Goal: Share content

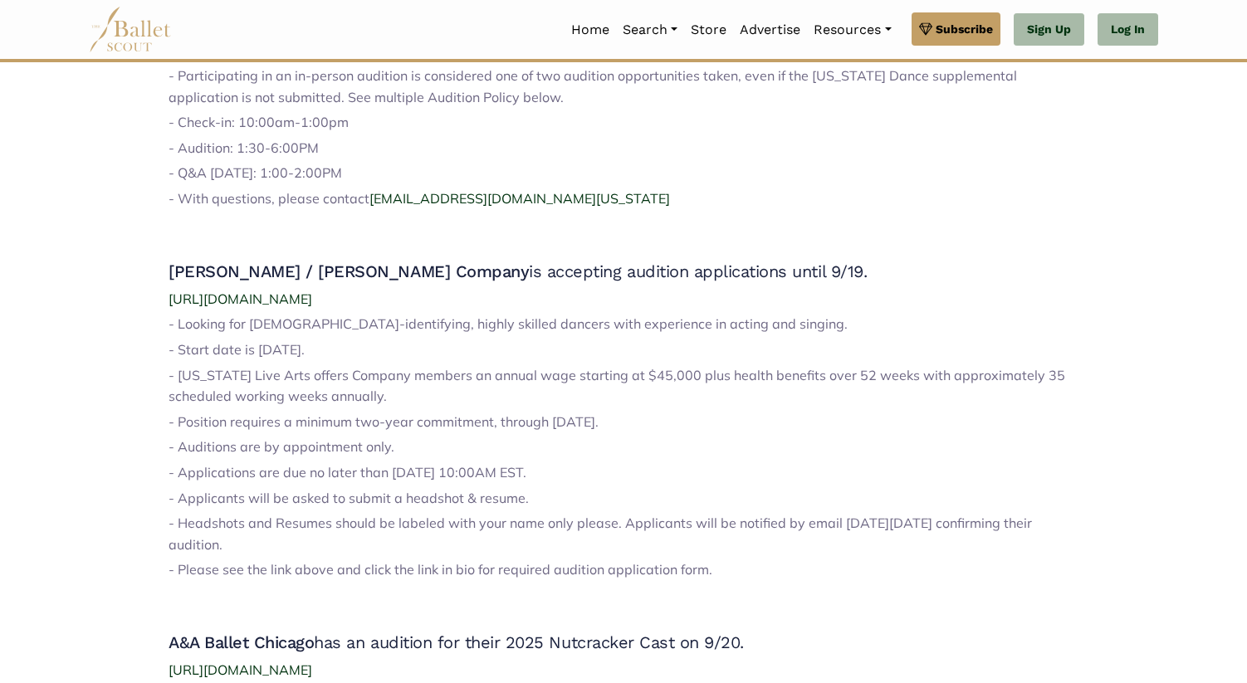
scroll to position [820, 0]
click at [312, 298] on span "[URL][DOMAIN_NAME]" at bounding box center [241, 297] width 144 height 17
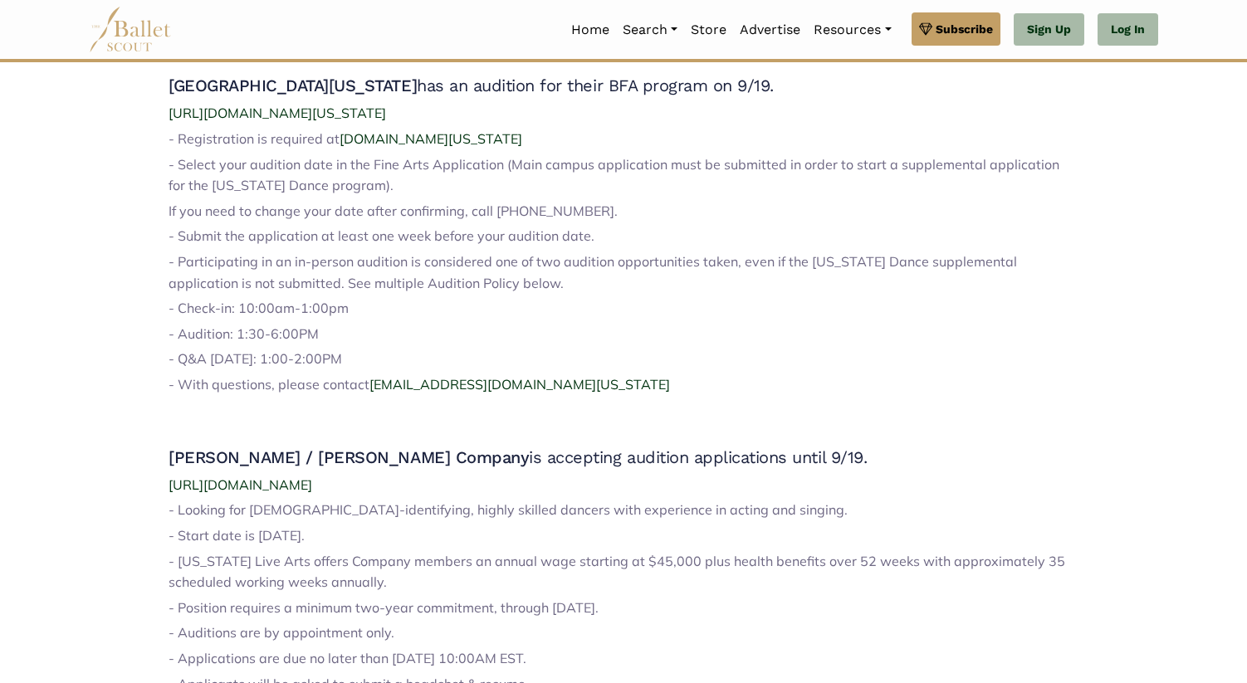
scroll to position [643, 0]
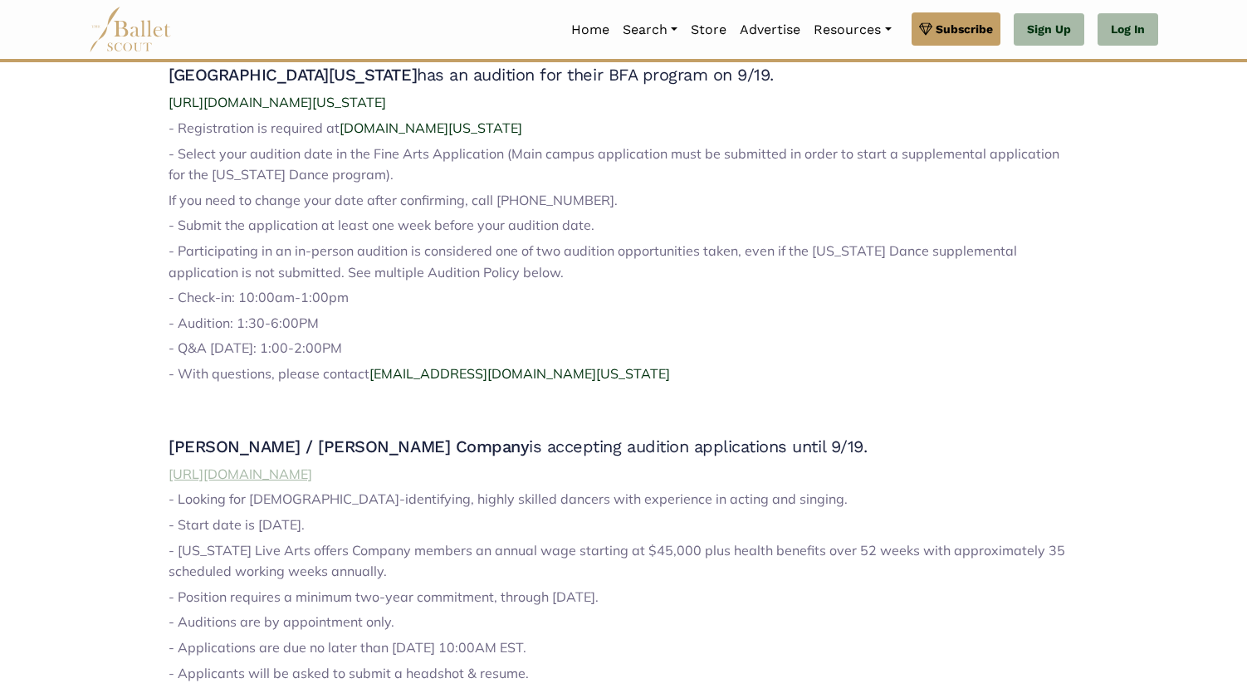
click at [312, 478] on span "[URL][DOMAIN_NAME]" at bounding box center [241, 474] width 144 height 17
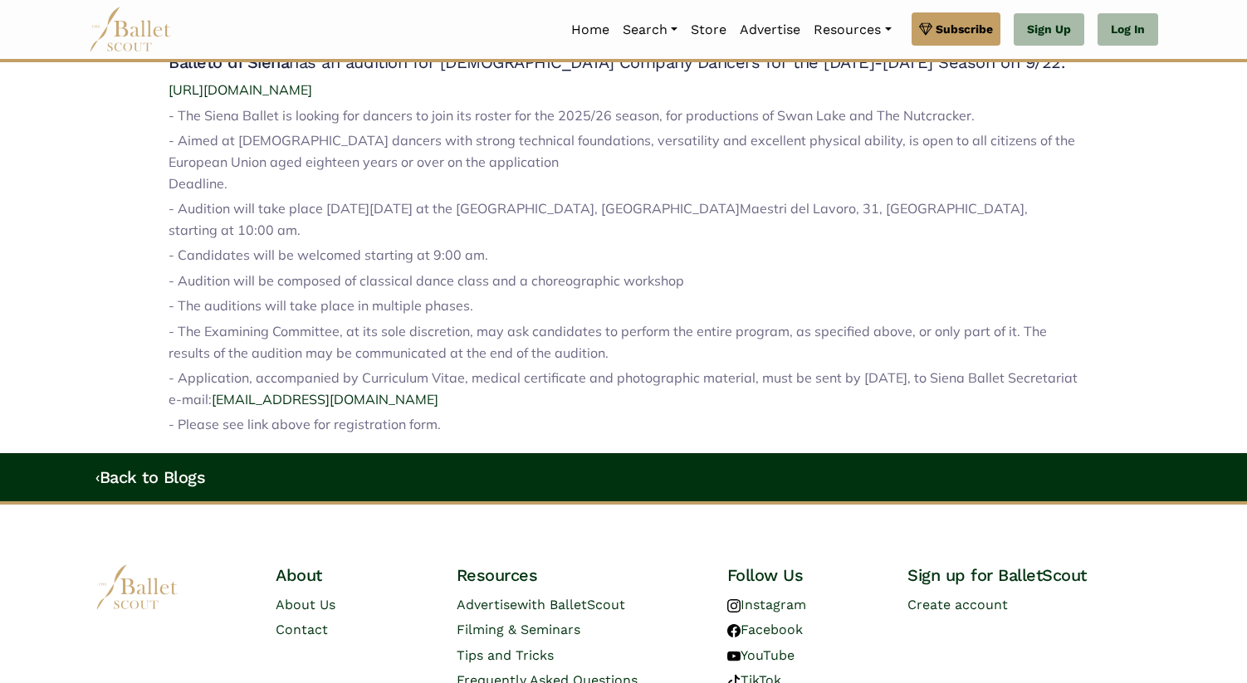
scroll to position [2046, 0]
